Goal: Transaction & Acquisition: Purchase product/service

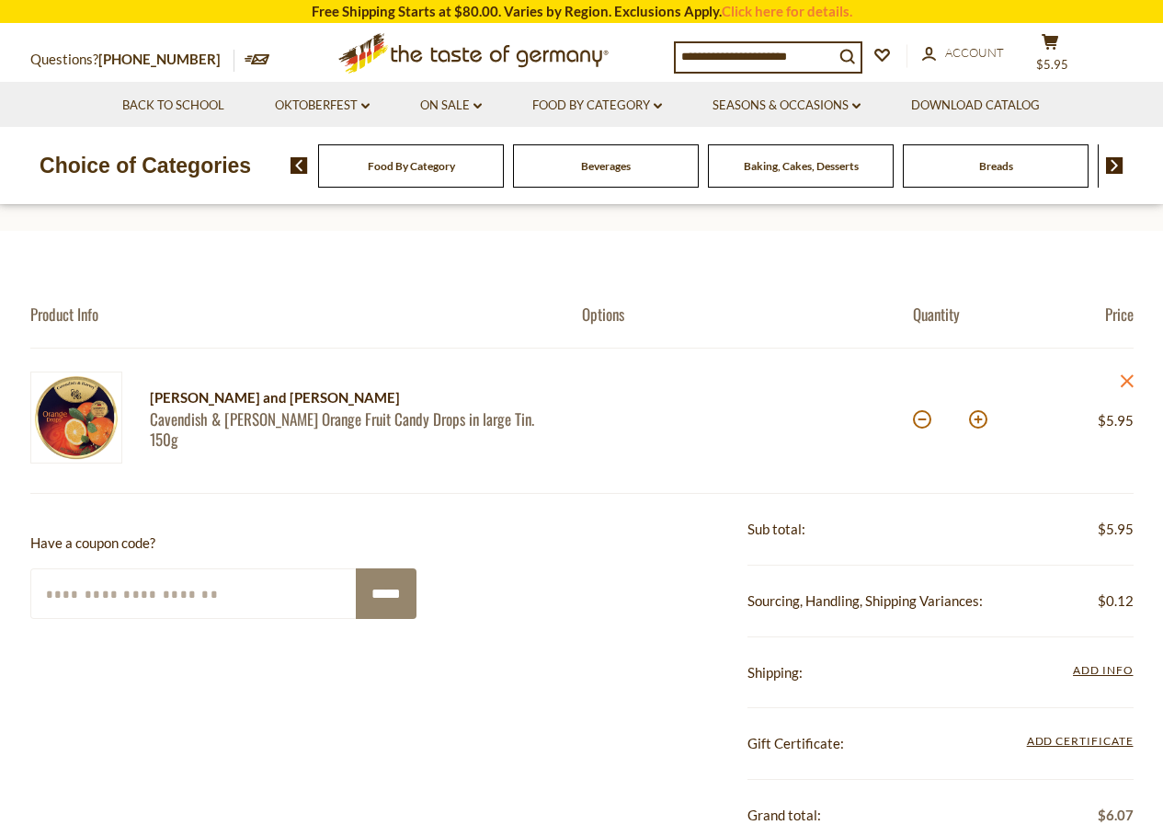
scroll to position [368, 0]
